Goal: Task Accomplishment & Management: Use online tool/utility

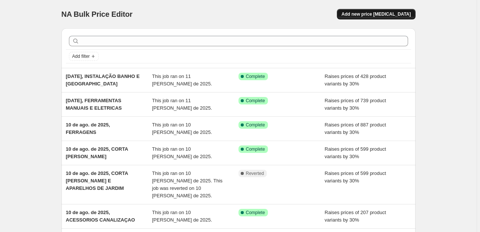
click at [378, 13] on span "Add new price [MEDICAL_DATA]" at bounding box center [375, 14] width 69 height 6
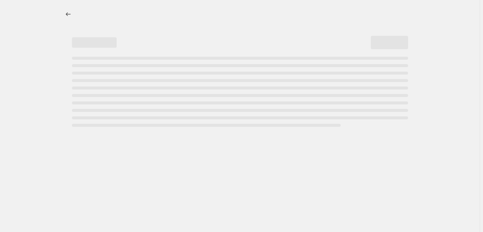
select select "percentage"
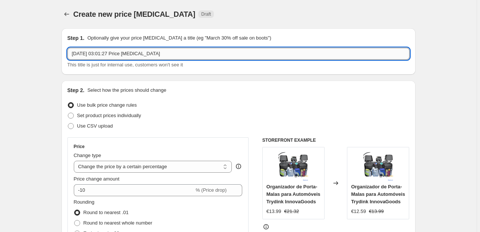
drag, startPoint x: 174, startPoint y: 54, endPoint x: 101, endPoint y: 54, distance: 72.6
click at [101, 54] on input "[DATE] 03:01:27 Price [MEDICAL_DATA]" at bounding box center [238, 54] width 342 height 12
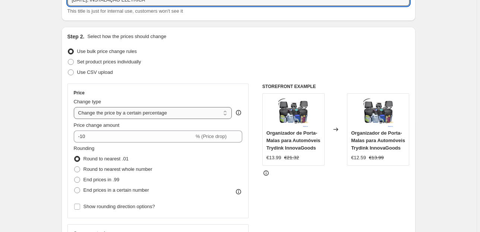
scroll to position [60, 0]
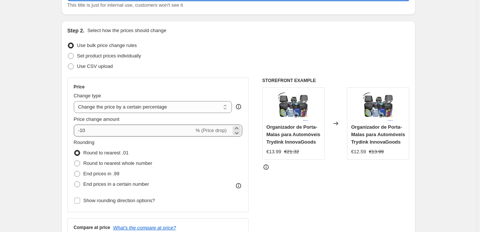
type input "[DATE], INSTALAÇAO ELETRICA"
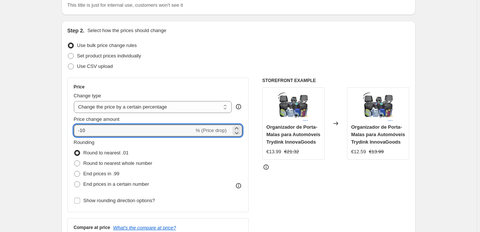
drag, startPoint x: 88, startPoint y: 127, endPoint x: 65, endPoint y: 123, distance: 23.4
type input "30"
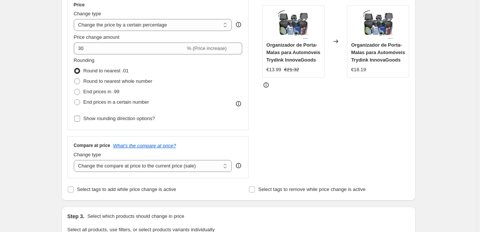
scroll to position [149, 0]
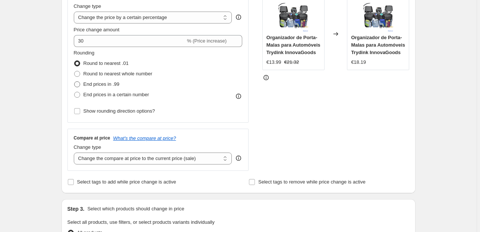
click at [96, 81] on span "End prices in .99" at bounding box center [101, 84] width 36 height 6
click at [75, 81] on input "End prices in .99" at bounding box center [74, 81] width 0 height 0
radio input "true"
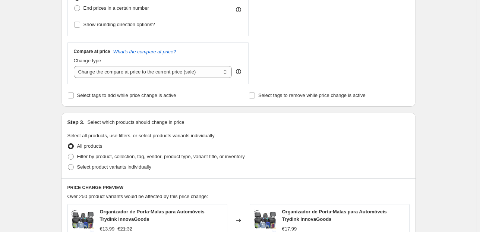
scroll to position [238, 0]
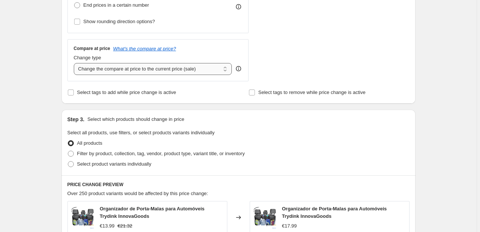
click at [196, 72] on select "Change the compare at price to the current price (sale) Change the compare at p…" at bounding box center [153, 69] width 158 height 12
click at [215, 68] on select "Change the compare at price to the current price (sale) Change the compare at p…" at bounding box center [153, 69] width 158 height 12
select select "pp"
click at [75, 63] on select "Change the compare at price to the current price (sale) Change the compare at p…" at bounding box center [153, 69] width 158 height 12
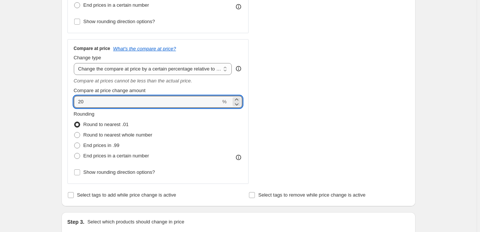
drag, startPoint x: 83, startPoint y: 104, endPoint x: 31, endPoint y: 104, distance: 52.9
click at [31, 104] on div "Create new price [MEDICAL_DATA]. This page is ready Create new price [MEDICAL_D…" at bounding box center [238, 190] width 476 height 857
type input "100"
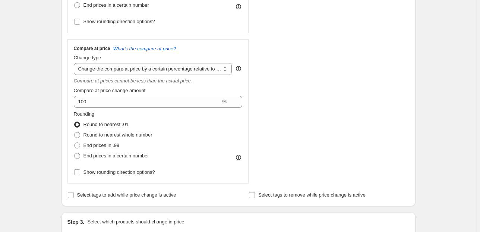
click at [20, 95] on div "Create new price [MEDICAL_DATA]. This page is ready Create new price [MEDICAL_D…" at bounding box center [238, 190] width 476 height 857
click at [107, 145] on span "End prices in .99" at bounding box center [101, 145] width 36 height 6
click at [75, 143] on input "End prices in .99" at bounding box center [74, 142] width 0 height 0
radio input "true"
click at [103, 123] on span "Round to nearest .01" at bounding box center [105, 124] width 45 height 6
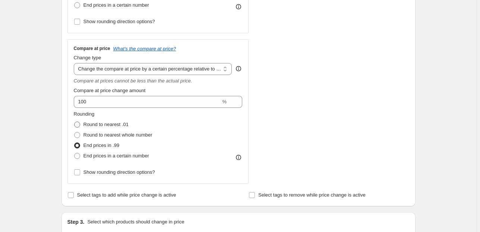
click at [75, 122] on input "Round to nearest .01" at bounding box center [74, 121] width 0 height 0
radio input "true"
click at [48, 82] on div "Create new price [MEDICAL_DATA]. This page is ready Create new price [MEDICAL_D…" at bounding box center [238, 190] width 476 height 857
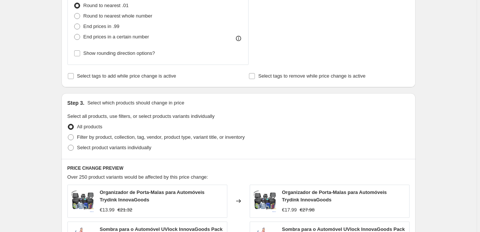
scroll to position [358, 0]
click at [118, 138] on span "Filter by product, collection, tag, vendor, product type, variant title, or inv…" at bounding box center [161, 137] width 168 height 6
click at [68, 134] on input "Filter by product, collection, tag, vendor, product type, variant title, or inv…" at bounding box center [68, 134] width 0 height 0
radio input "true"
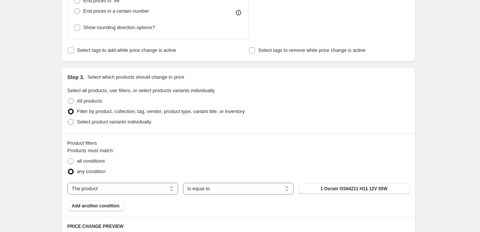
scroll to position [417, 0]
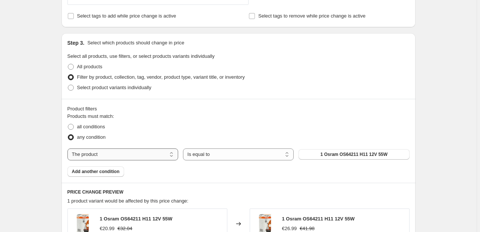
click at [130, 154] on select "The product The product's collection The product's vendor The product's status …" at bounding box center [122, 154] width 111 height 12
select select "collection"
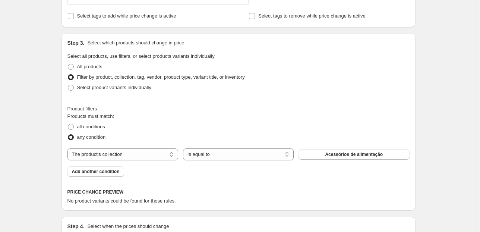
click at [316, 150] on button "Acessórios de alimentação" at bounding box center [353, 154] width 111 height 10
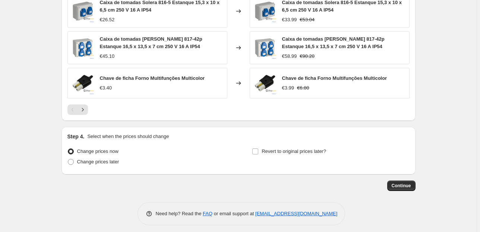
scroll to position [703, 0]
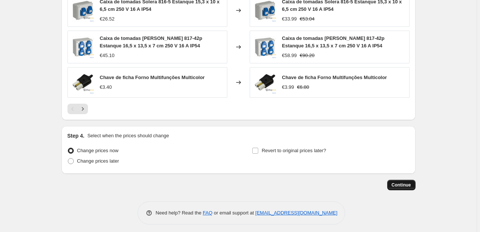
click at [401, 182] on span "Continue" at bounding box center [401, 185] width 19 height 6
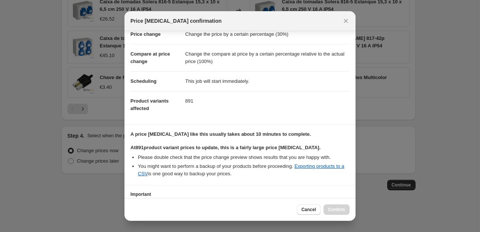
scroll to position [76, 0]
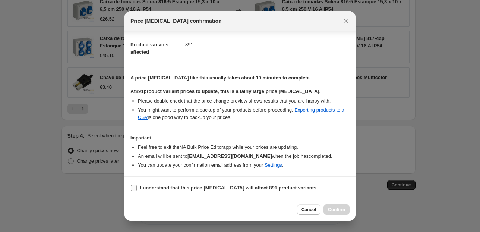
click at [133, 189] on input "I understand that this price [MEDICAL_DATA] will affect 891 product variants" at bounding box center [134, 188] width 6 height 6
checkbox input "true"
click at [337, 211] on span "Confirm" at bounding box center [336, 209] width 17 height 6
